Goal: Task Accomplishment & Management: Complete application form

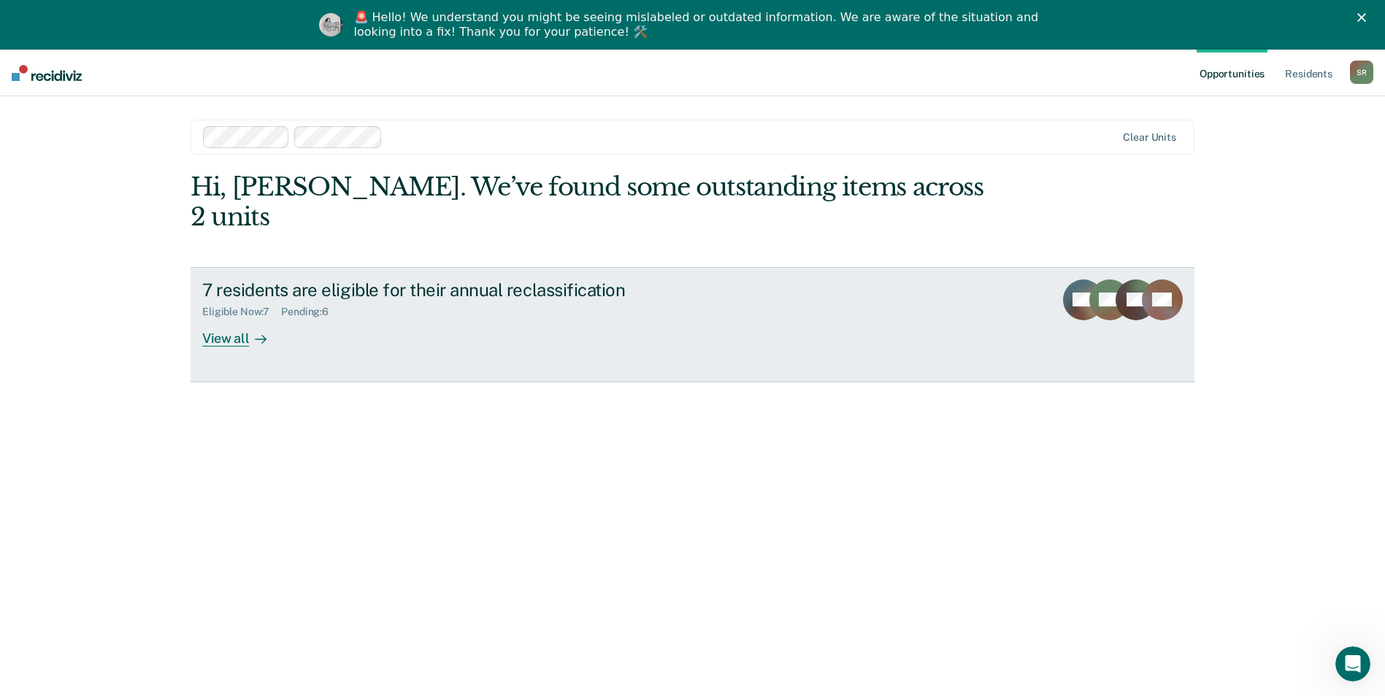
click at [234, 318] on div "View all" at bounding box center [243, 332] width 82 height 28
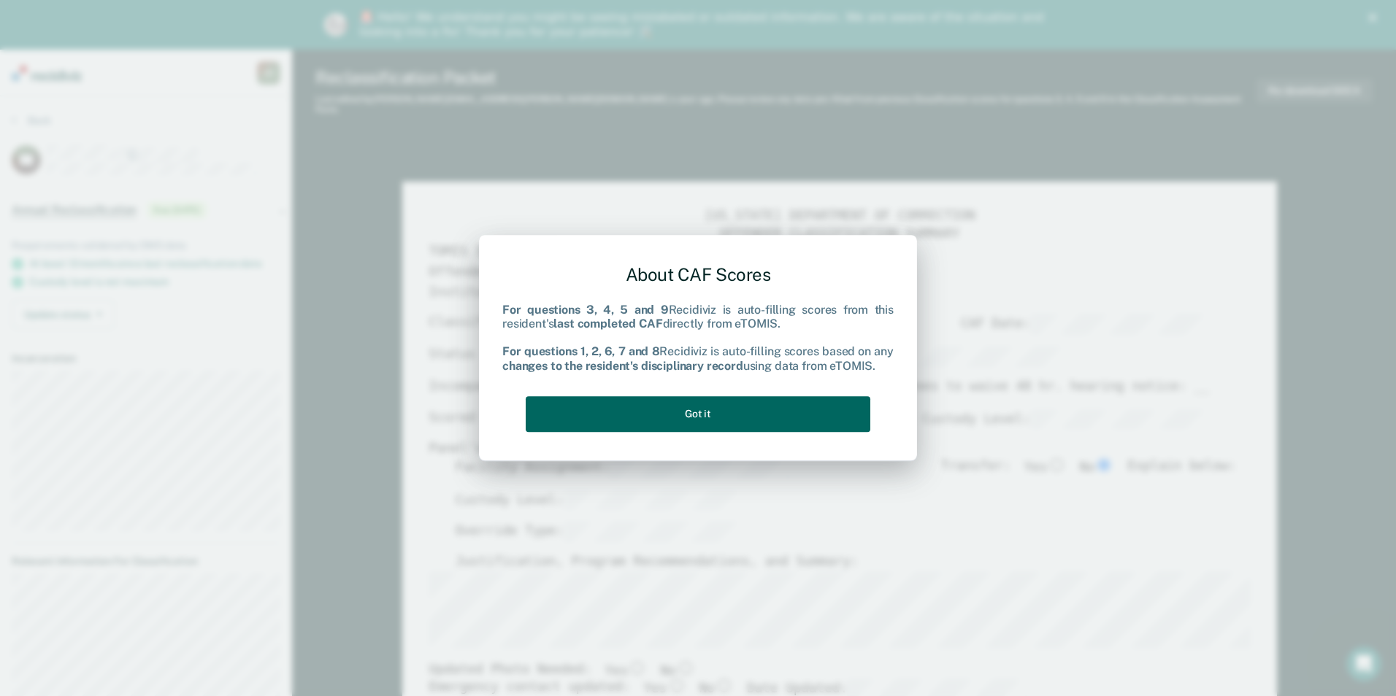
click at [713, 407] on button "Got it" at bounding box center [698, 414] width 345 height 36
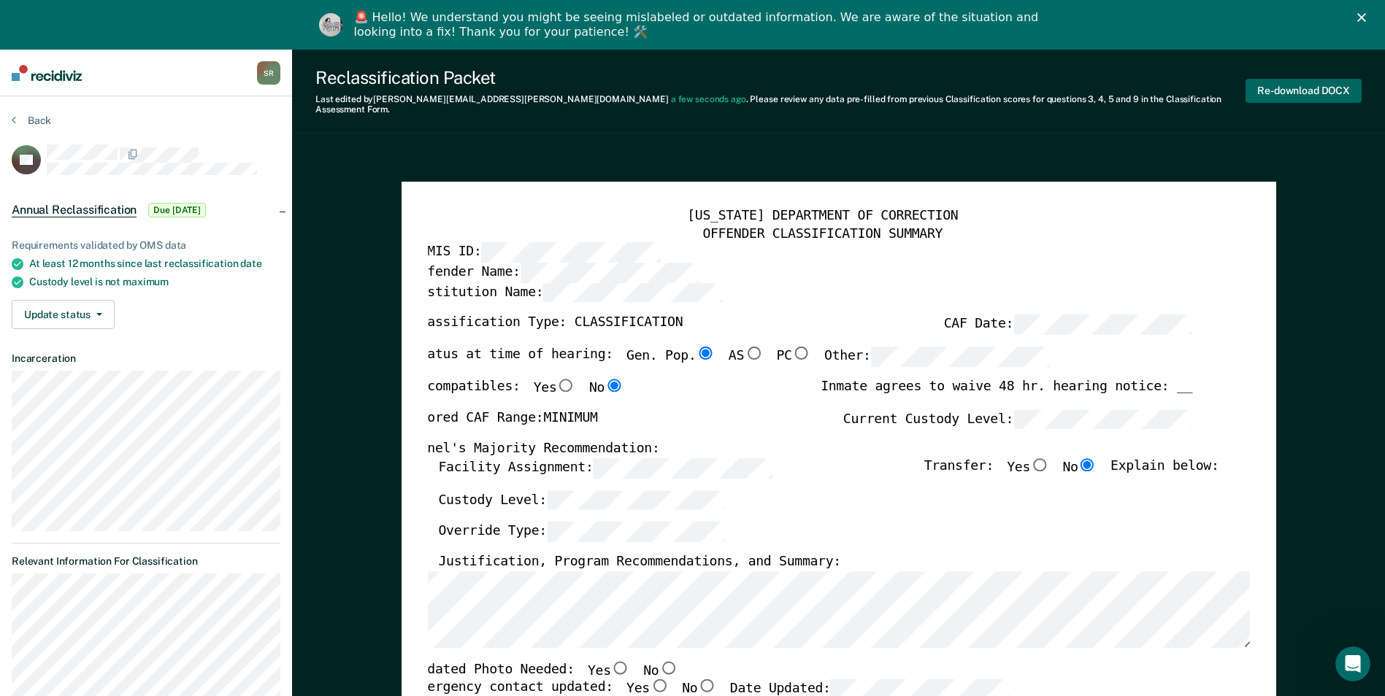
click at [1287, 91] on button "Re-download DOCX" at bounding box center [1303, 91] width 116 height 24
type textarea "x"
